Goal: Information Seeking & Learning: Check status

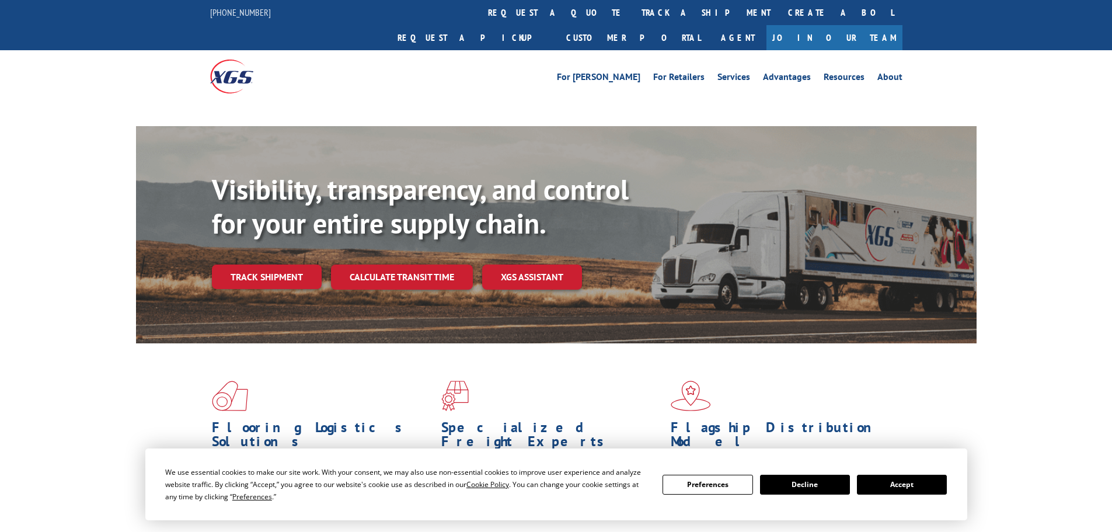
click at [287, 252] on div "Visibility, transparency, and control for your entire supply chain. Track shipm…" at bounding box center [594, 254] width 765 height 163
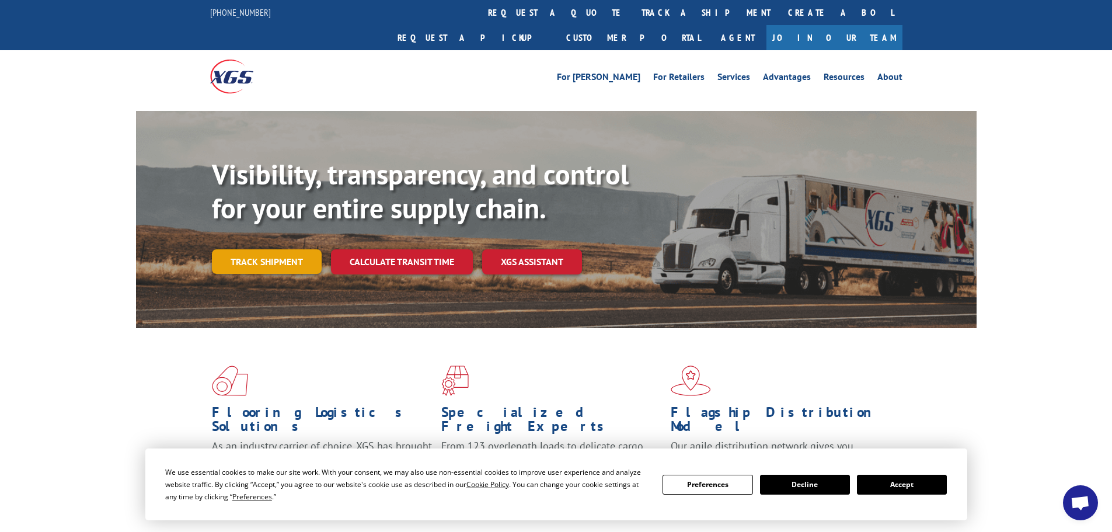
click at [249, 249] on link "Track shipment" at bounding box center [267, 261] width 110 height 25
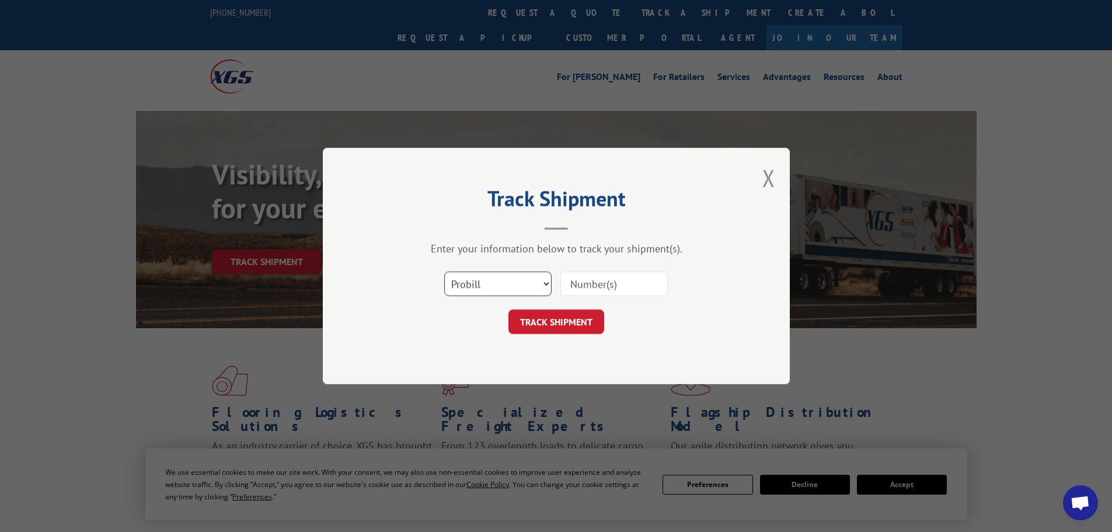
click at [486, 274] on select "Select category... Probill BOL PO" at bounding box center [497, 283] width 107 height 25
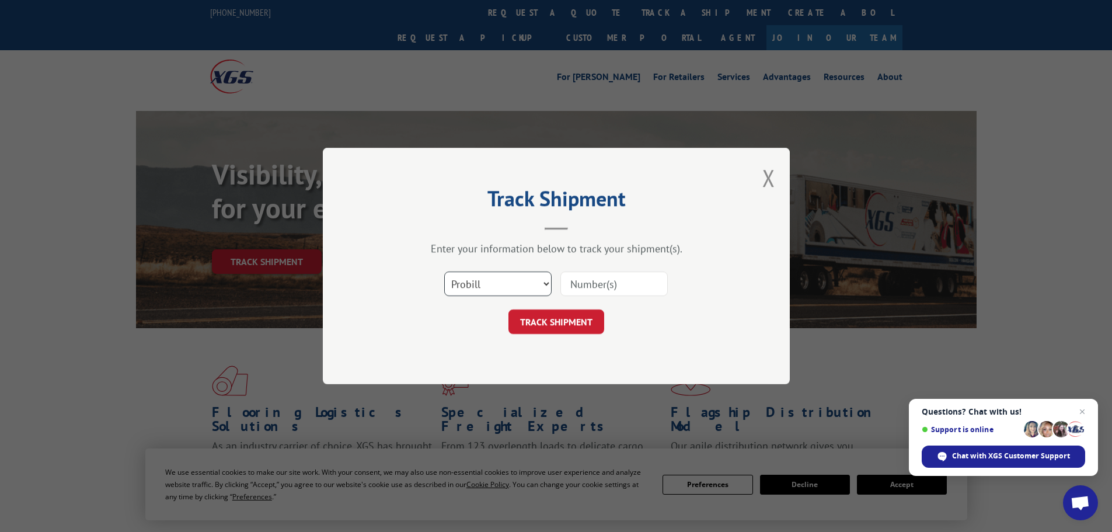
select select "bol"
click at [444, 271] on select "Select category... Probill BOL PO" at bounding box center [497, 283] width 107 height 25
click at [578, 287] on input at bounding box center [613, 283] width 107 height 25
paste input "5410768"
type input "5410768"
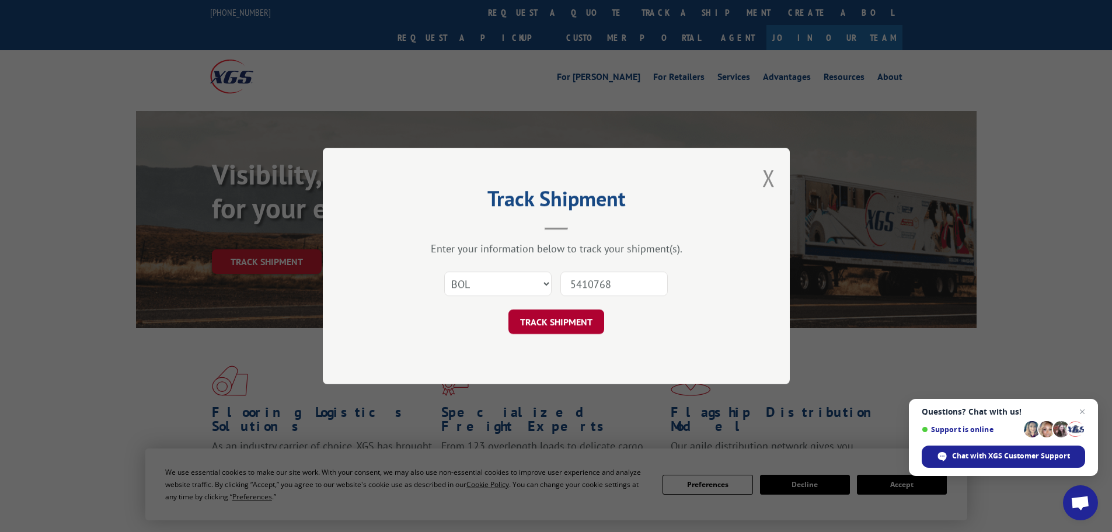
click at [577, 320] on button "TRACK SHIPMENT" at bounding box center [556, 321] width 96 height 25
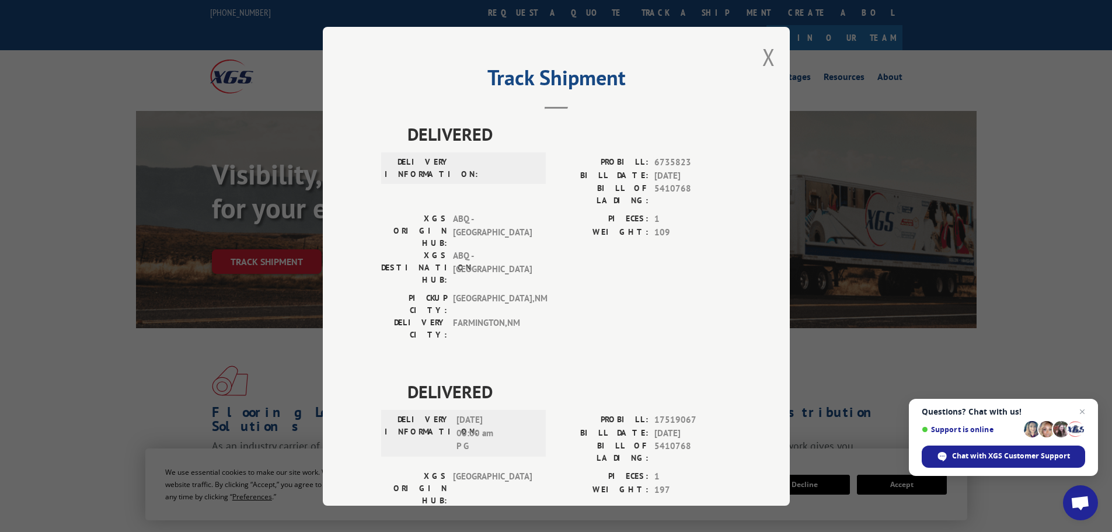
click at [772, 57] on div "Track Shipment DELIVERED DELIVERY INFORMATION: PROBILL: 6735823 BILL DATE: [DAT…" at bounding box center [556, 266] width 467 height 479
click at [768, 57] on button "Close modal" at bounding box center [768, 56] width 13 height 31
